Goal: Task Accomplishment & Management: Manage account settings

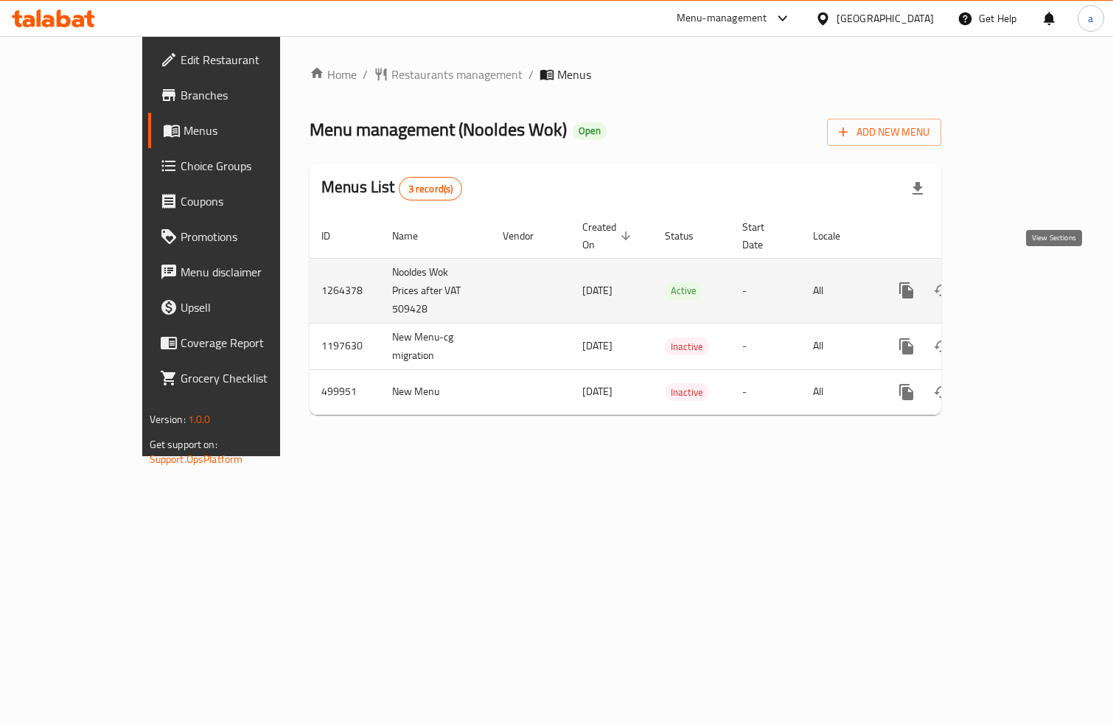
click at [1019, 284] on icon "enhanced table" at bounding box center [1012, 290] width 13 height 13
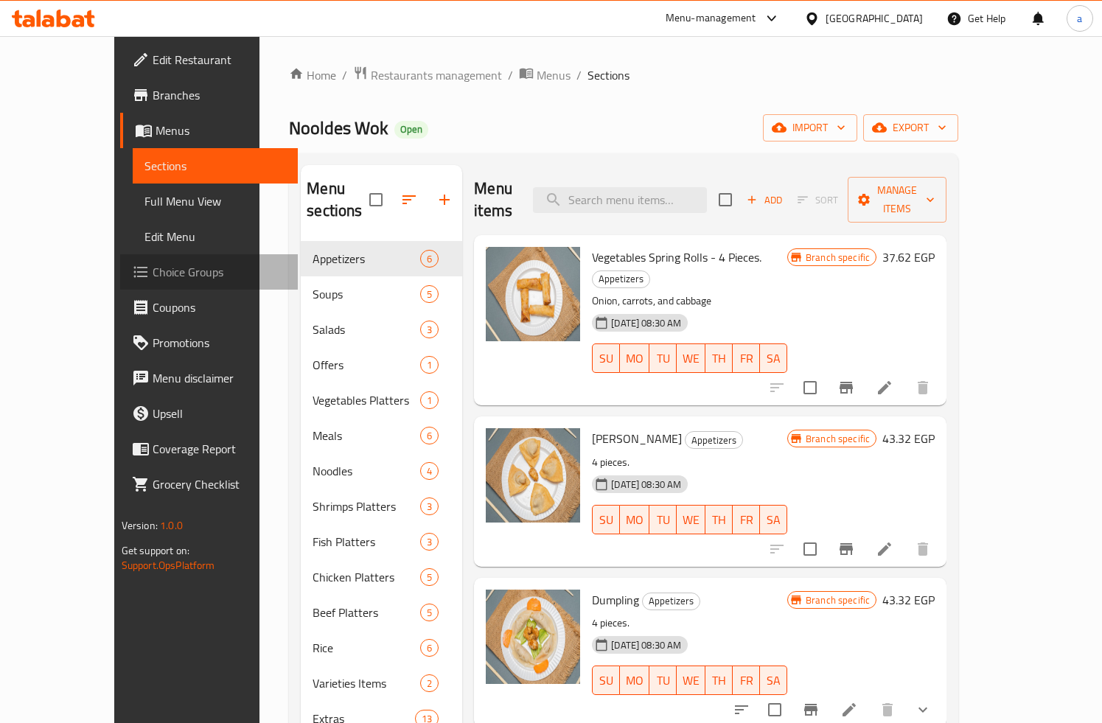
click at [153, 269] on span "Choice Groups" at bounding box center [220, 272] width 134 height 18
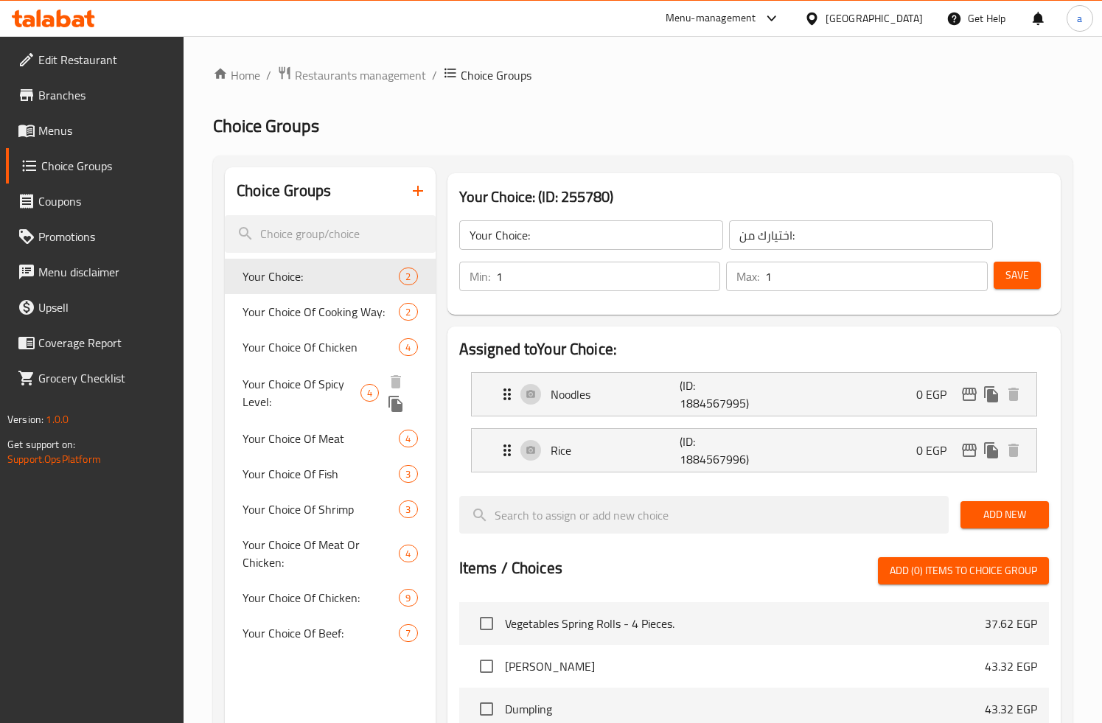
click at [295, 405] on span "Your Choice Of Spicy Level:" at bounding box center [300, 392] width 117 height 35
type input "Your Choice Of Spicy Level:"
type input "إختيارك من المستوي الحار:"
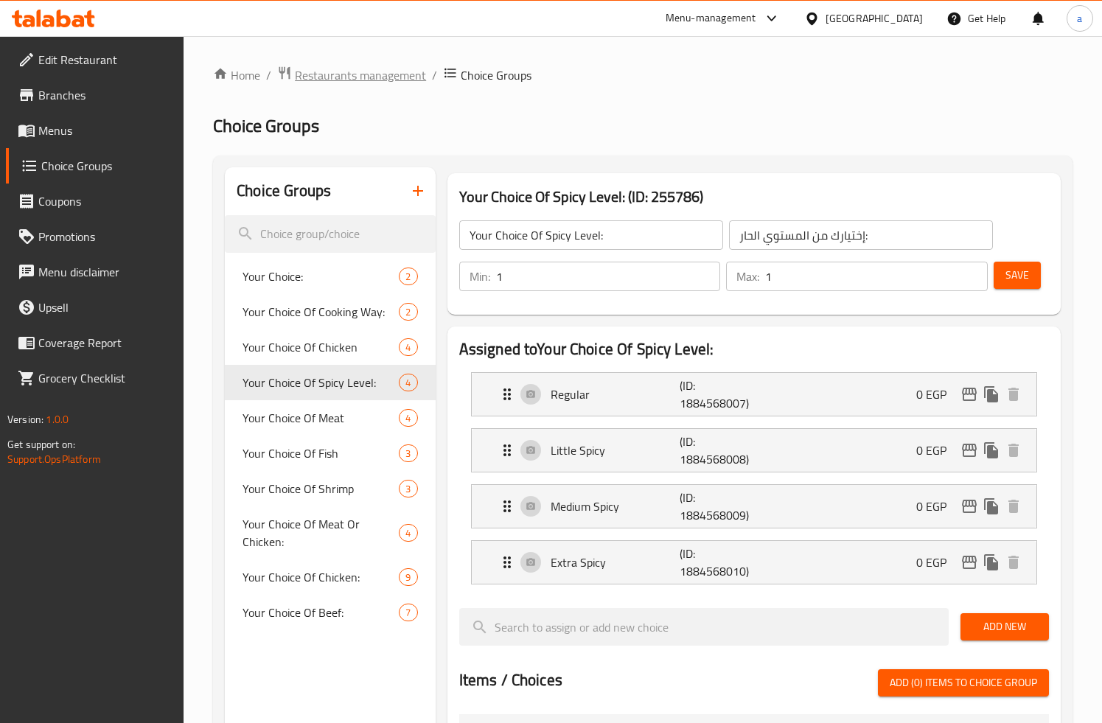
click at [310, 80] on span "Restaurants management" at bounding box center [360, 75] width 131 height 18
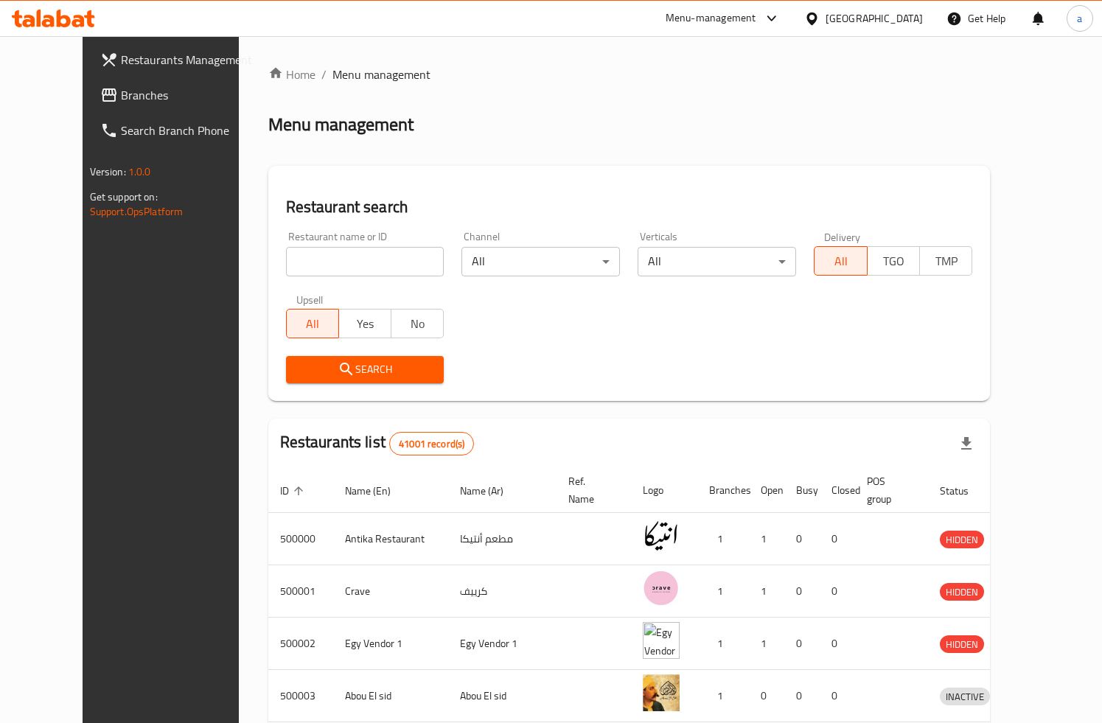
click at [121, 94] on span "Branches" at bounding box center [188, 95] width 134 height 18
